Goal: Information Seeking & Learning: Learn about a topic

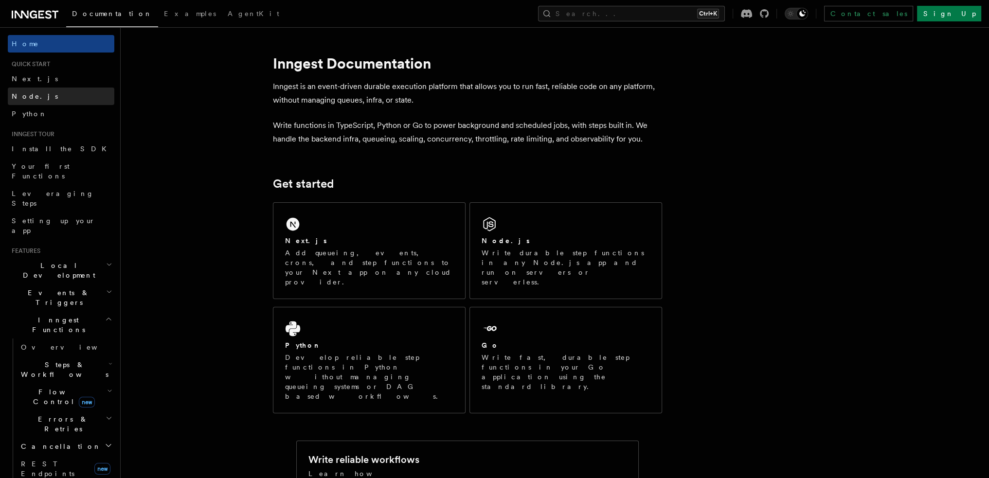
click at [24, 95] on span "Node.js" at bounding box center [35, 96] width 46 height 8
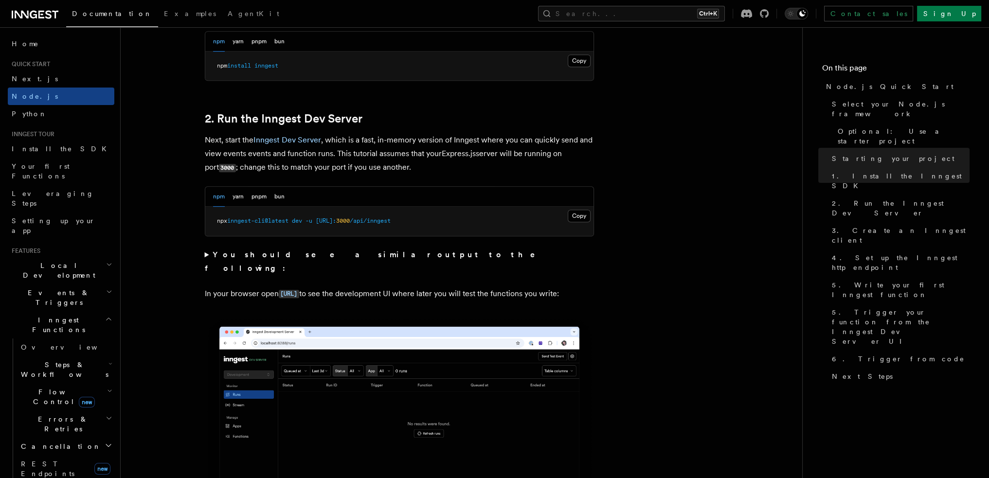
scroll to position [681, 0]
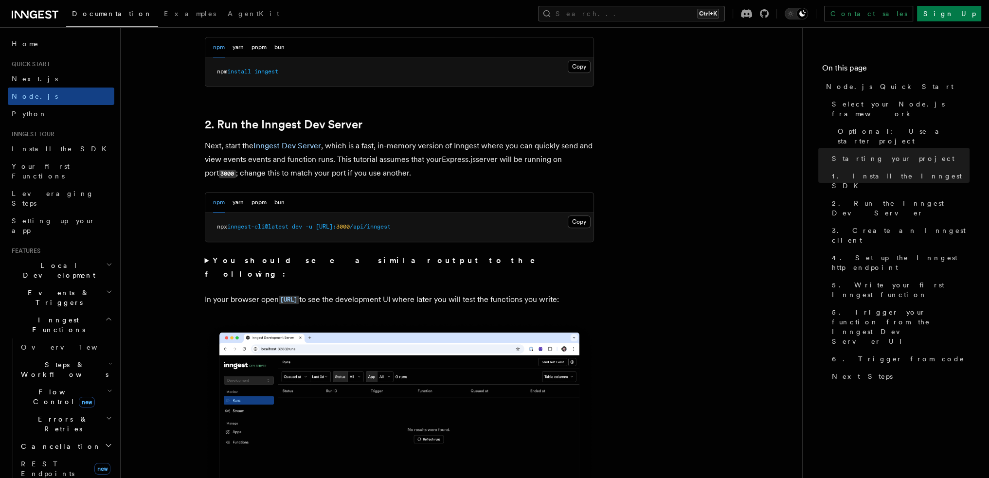
click at [207, 259] on summary "You should see a similar output to the following:" at bounding box center [399, 267] width 389 height 27
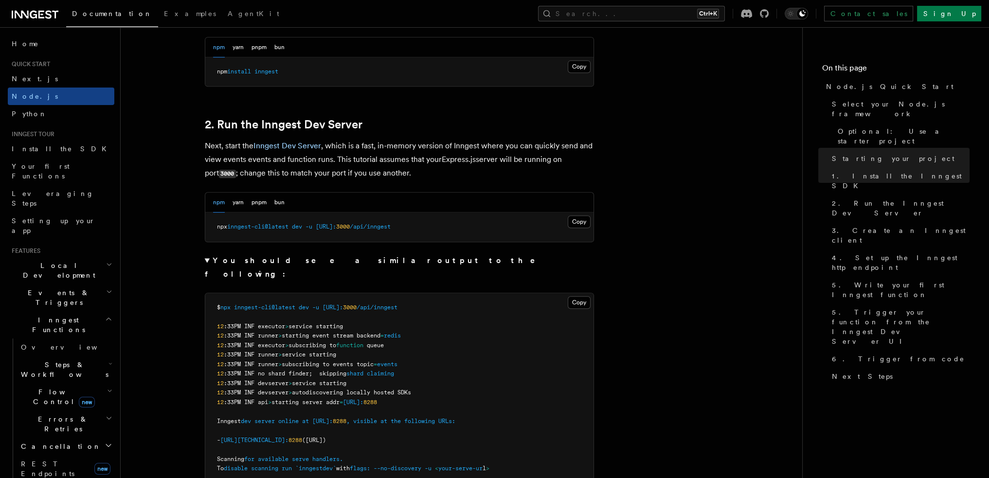
click at [207, 259] on summary "You should see a similar output to the following:" at bounding box center [399, 267] width 389 height 27
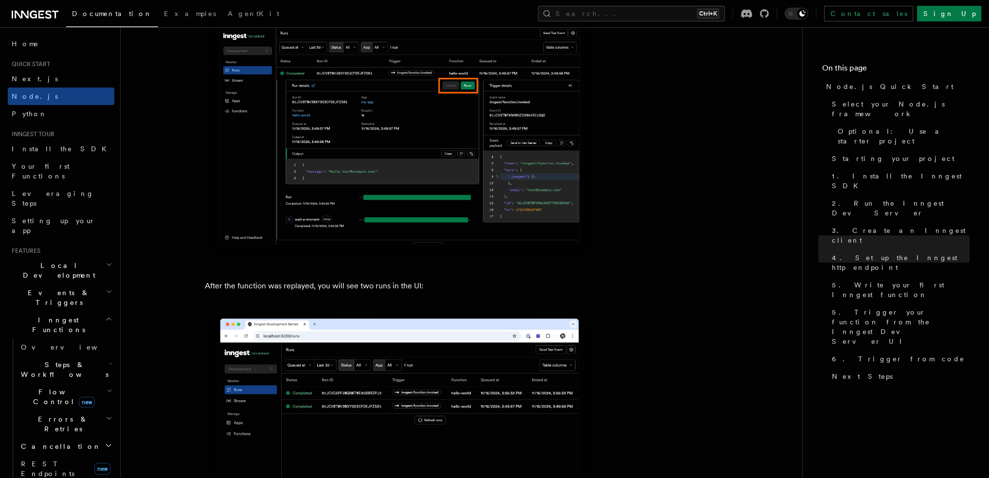
scroll to position [4477, 0]
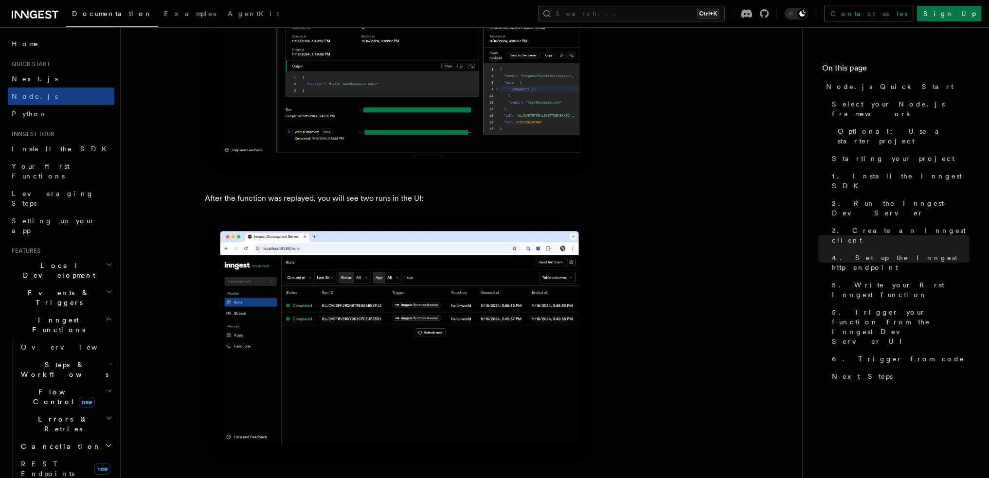
click at [55, 288] on span "Events & Triggers" at bounding box center [57, 297] width 98 height 19
click at [49, 316] on span "Overview" at bounding box center [71, 320] width 100 height 8
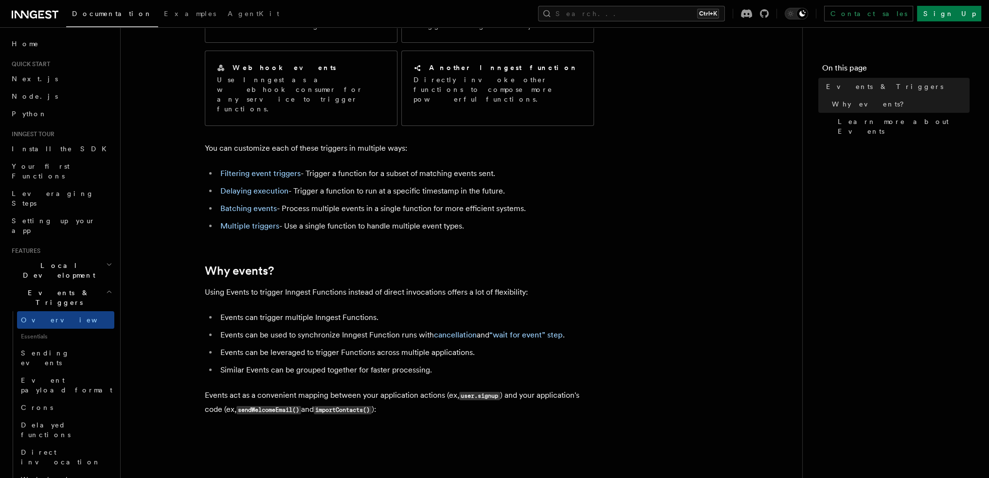
scroll to position [146, 0]
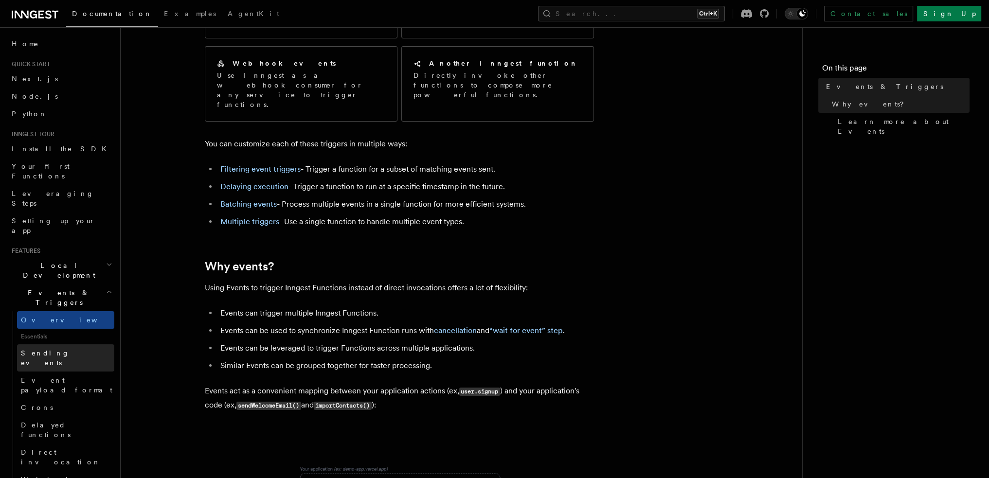
click at [65, 349] on span "Sending events" at bounding box center [45, 358] width 49 height 18
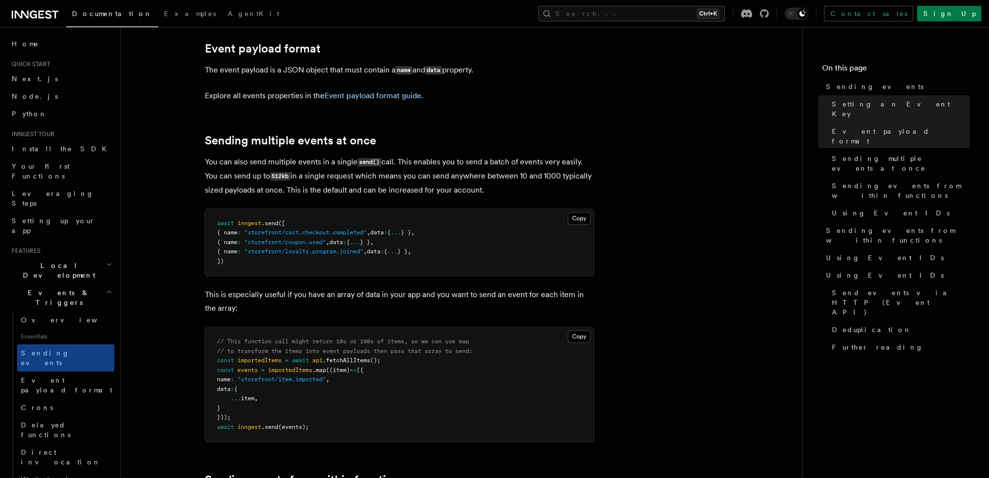
scroll to position [1071, 0]
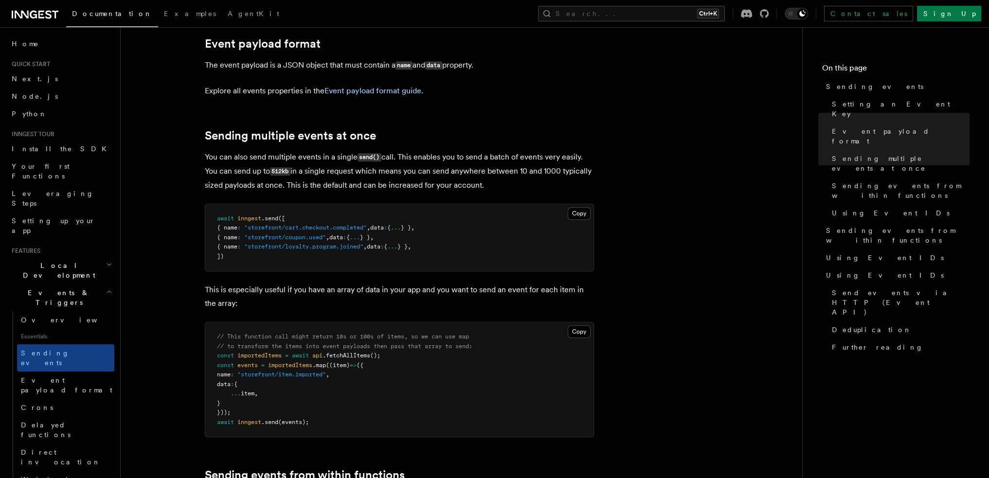
click at [27, 16] on icon at bounding box center [35, 15] width 47 height 12
